Goal: Navigation & Orientation: Find specific page/section

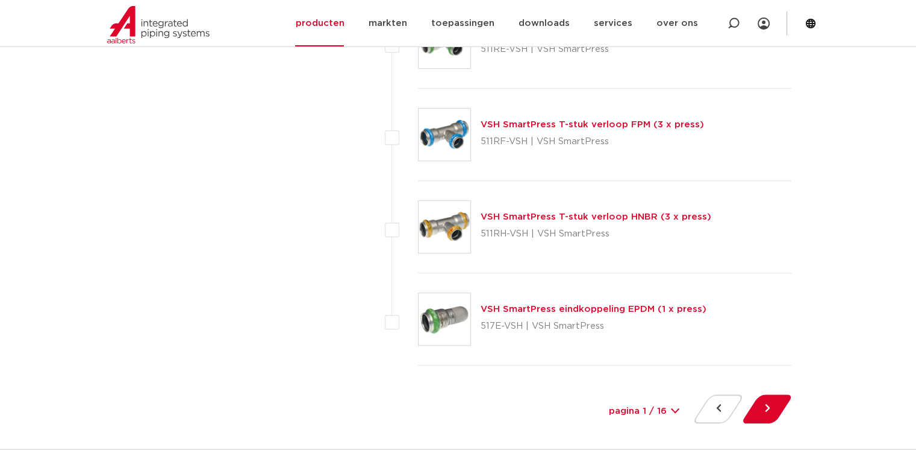
scroll to position [5498, 0]
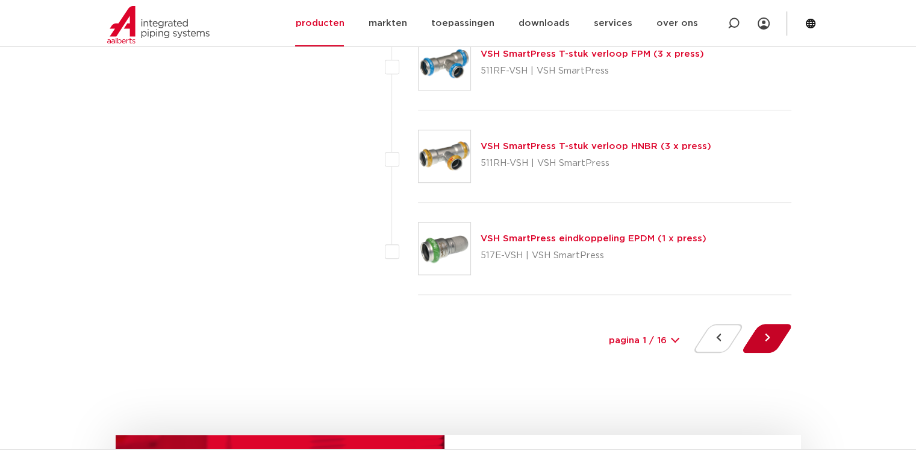
click at [766, 330] on button at bounding box center [767, 338] width 34 height 29
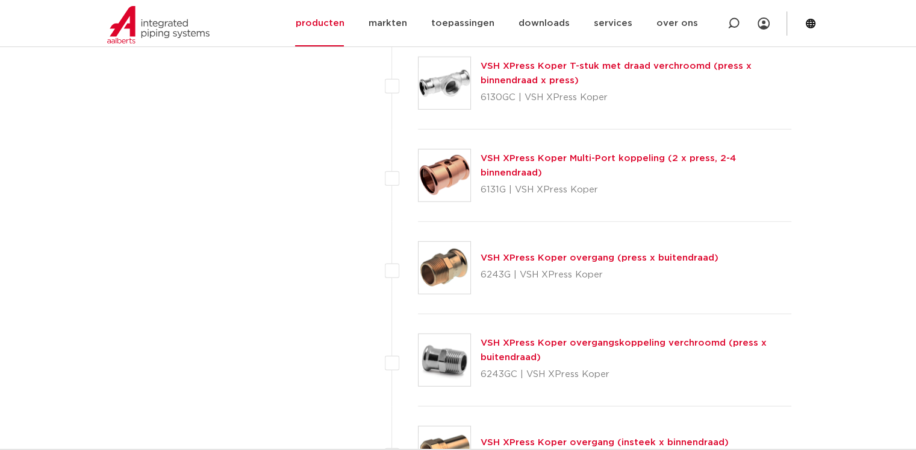
scroll to position [3268, 0]
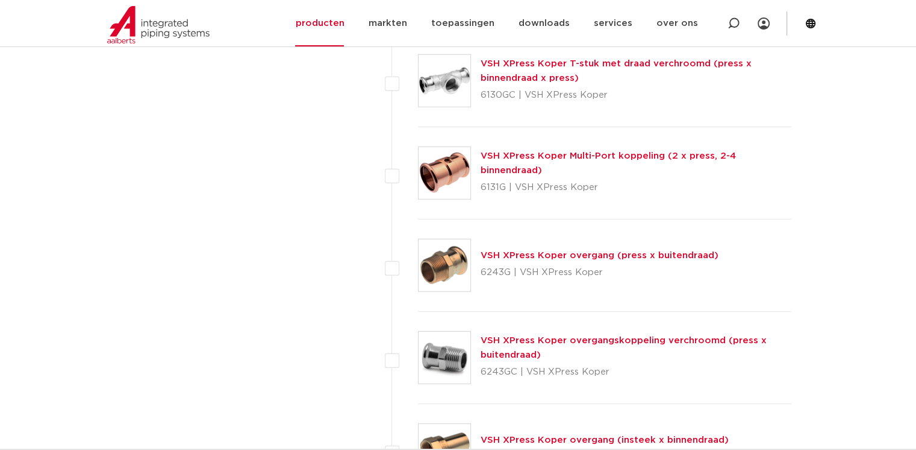
click at [442, 174] on img at bounding box center [445, 173] width 52 height 52
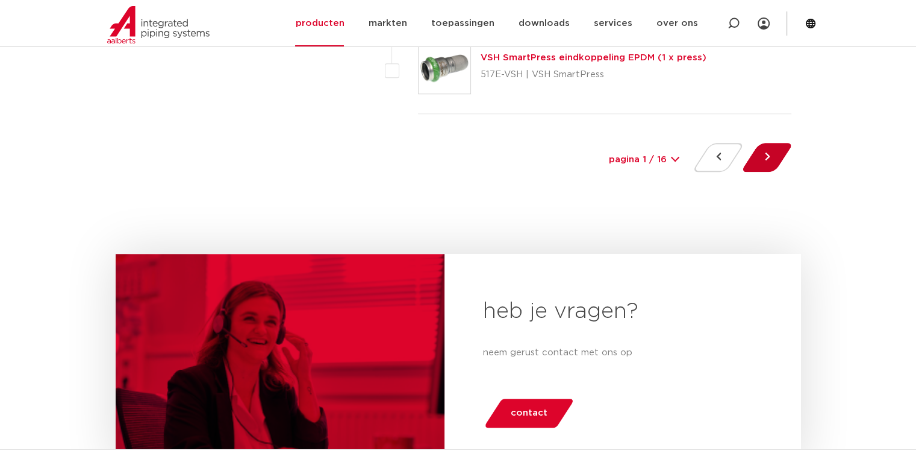
click at [764, 151] on button at bounding box center [767, 157] width 34 height 29
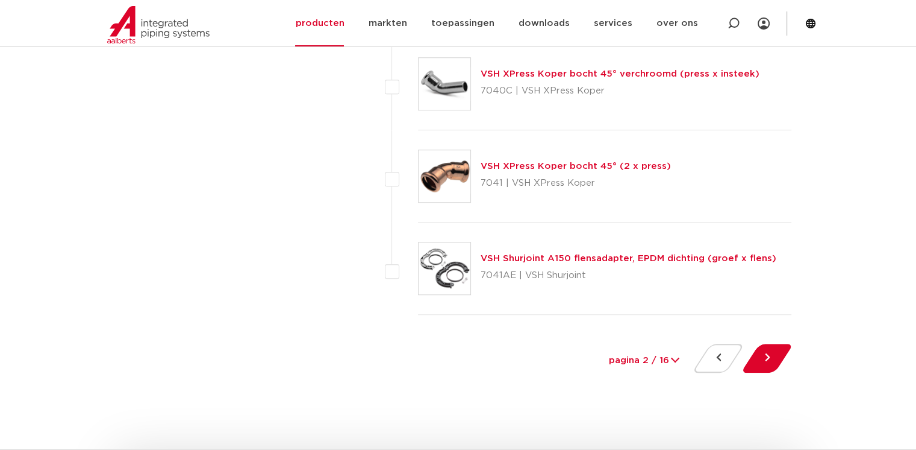
scroll to position [5544, 0]
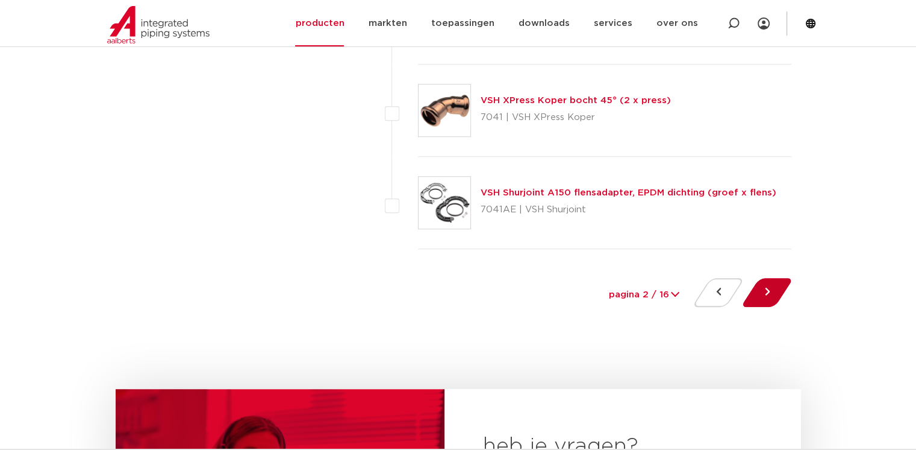
click at [764, 290] on button at bounding box center [767, 292] width 34 height 29
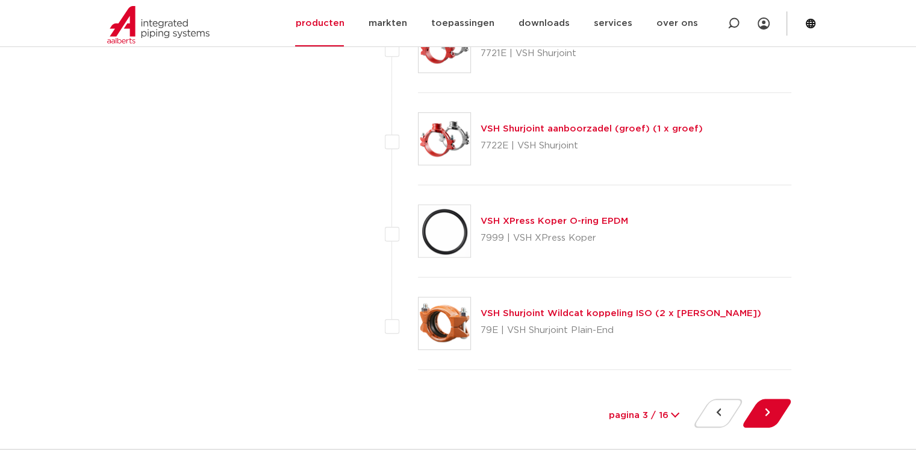
scroll to position [5544, 0]
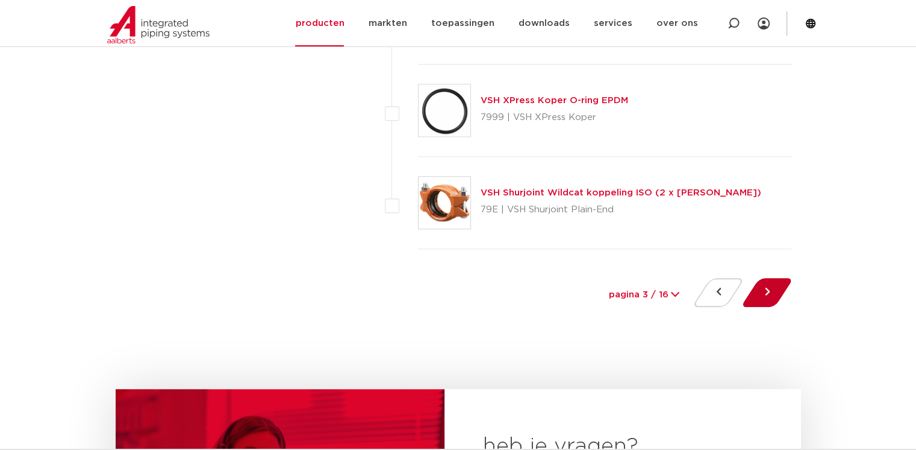
click at [767, 289] on button at bounding box center [767, 292] width 34 height 29
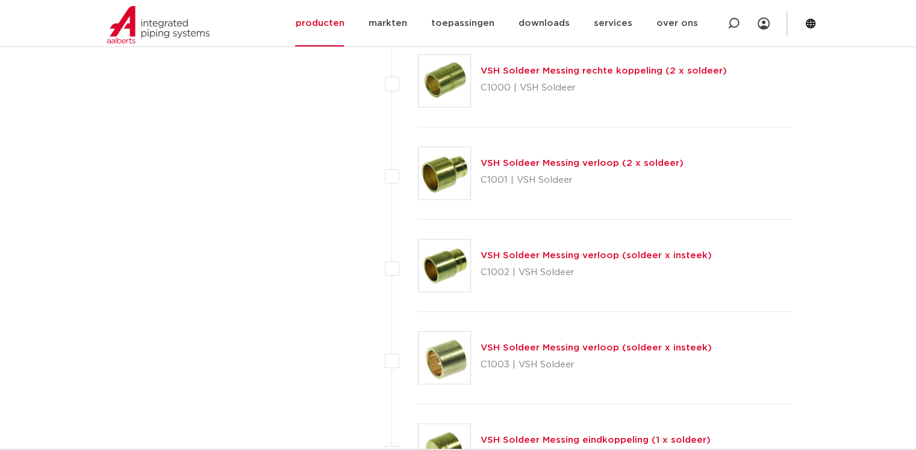
scroll to position [964, 0]
click at [457, 23] on link "toepassingen" at bounding box center [462, 23] width 63 height 46
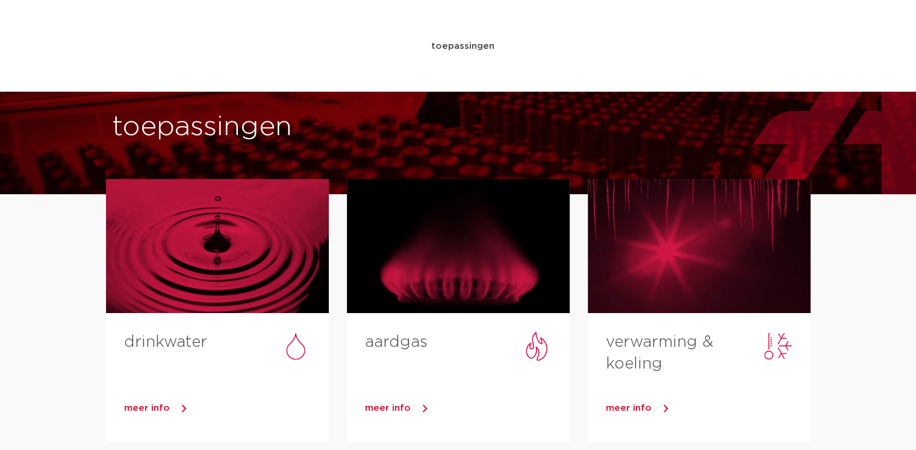
click at [344, 46] on link "producten" at bounding box center [319, 46] width 49 height 46
